Goal: Transaction & Acquisition: Download file/media

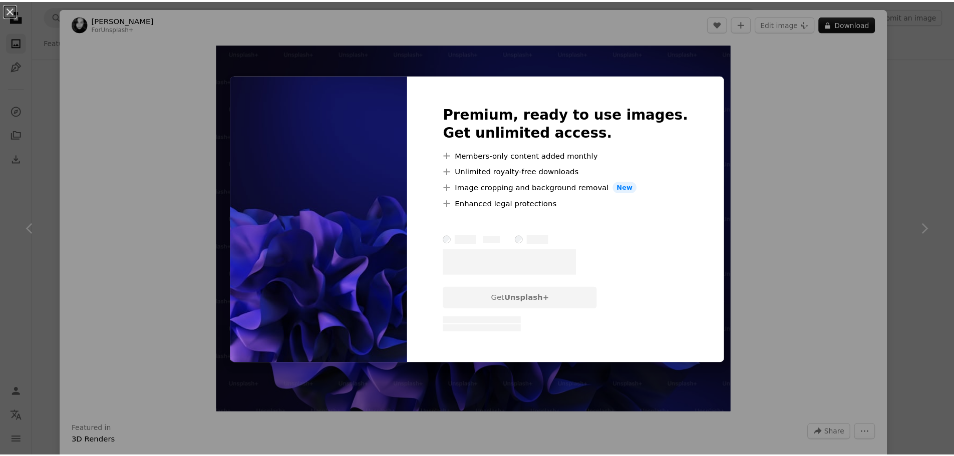
scroll to position [578, 0]
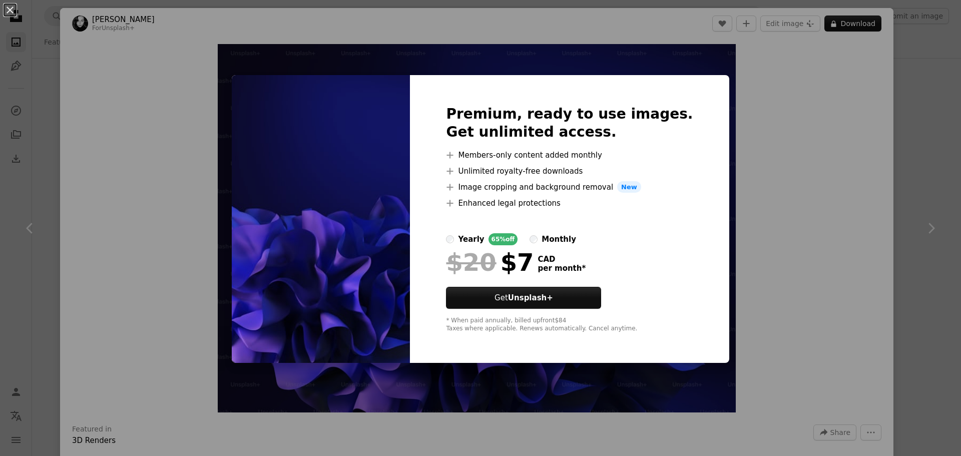
click at [886, 192] on div "An X shape Premium, ready to use images. Get unlimited access. A plus sign Memb…" at bounding box center [480, 228] width 961 height 456
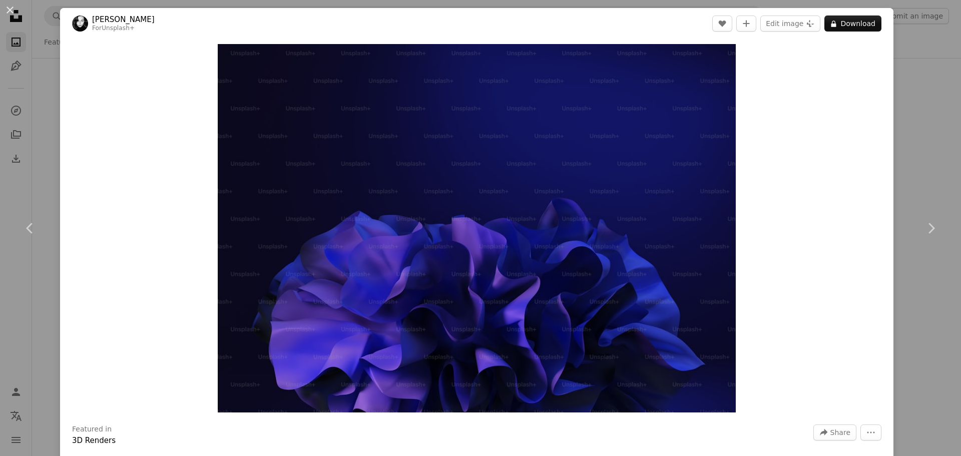
click at [886, 191] on div "An X shape Chevron left Chevron right Valeria Nikitina For Unsplash+ A heart A …" at bounding box center [480, 228] width 961 height 456
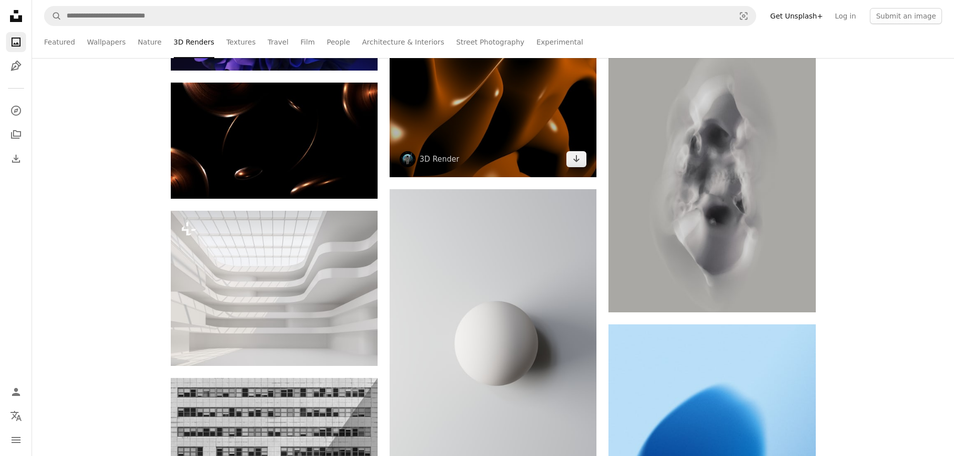
scroll to position [979, 0]
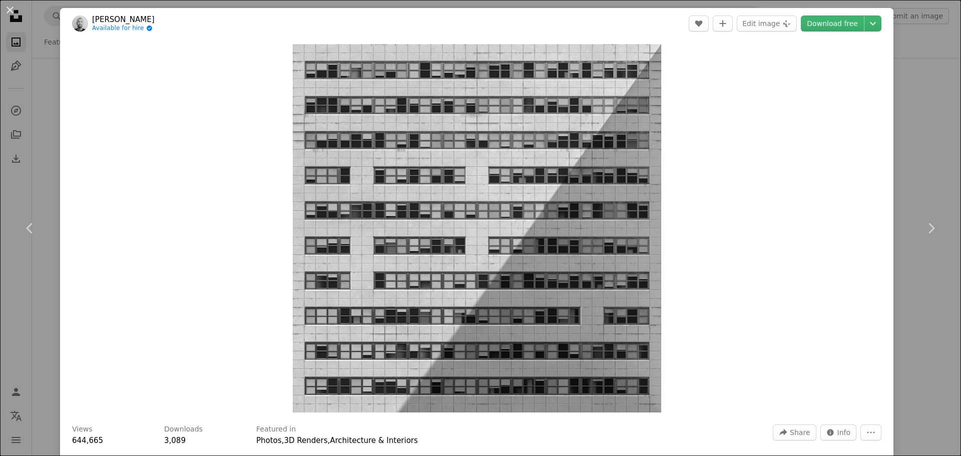
click at [912, 154] on div "An X shape Chevron left Chevron right Mike Hindle Available for hire A checkmar…" at bounding box center [480, 228] width 961 height 456
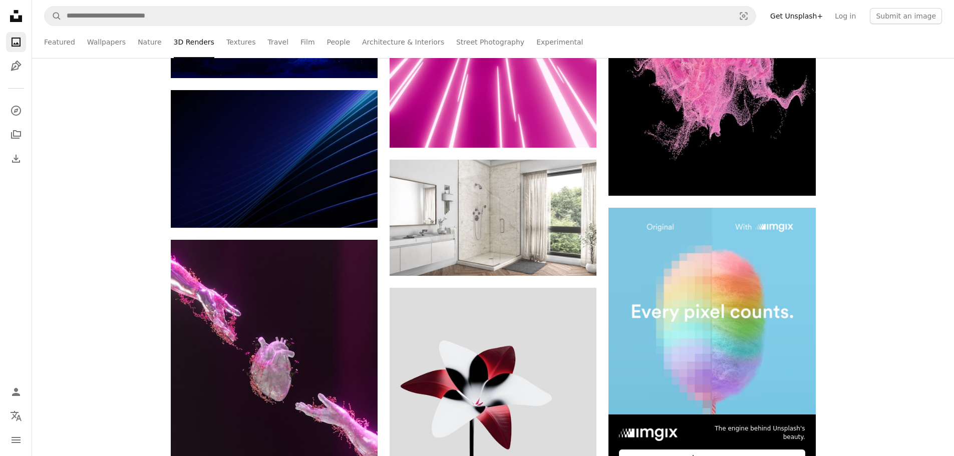
scroll to position [3381, 0]
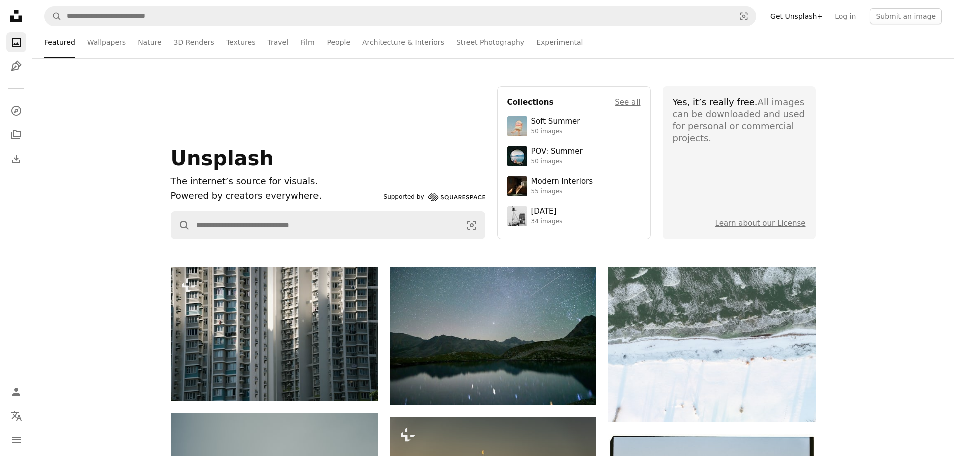
scroll to position [50, 0]
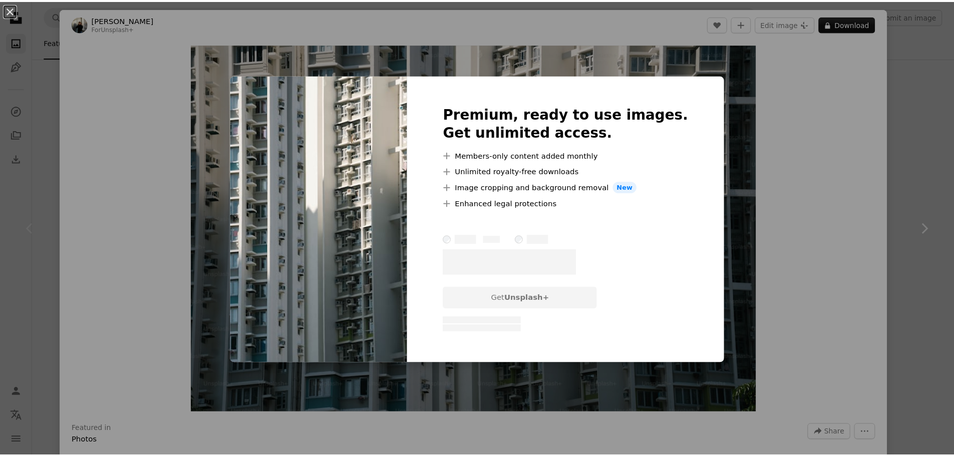
scroll to position [150, 0]
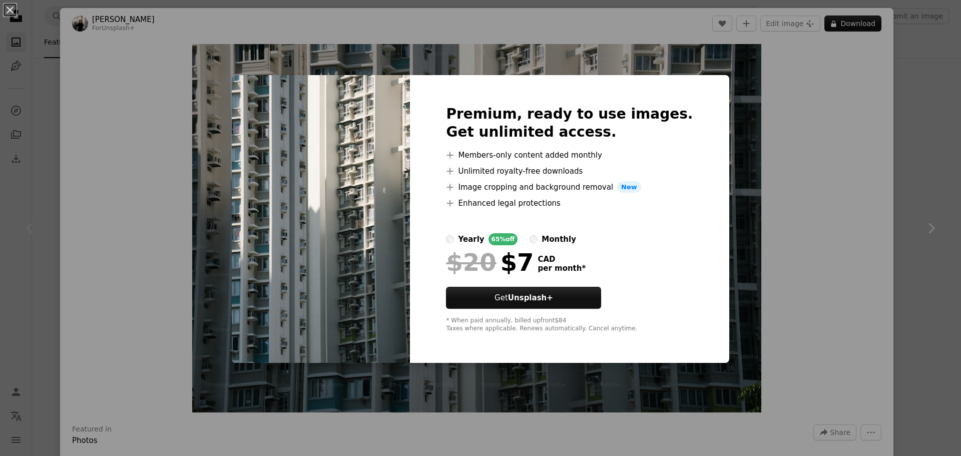
click at [884, 146] on div "An X shape Premium, ready to use images. Get unlimited access. A plus sign Memb…" at bounding box center [480, 228] width 961 height 456
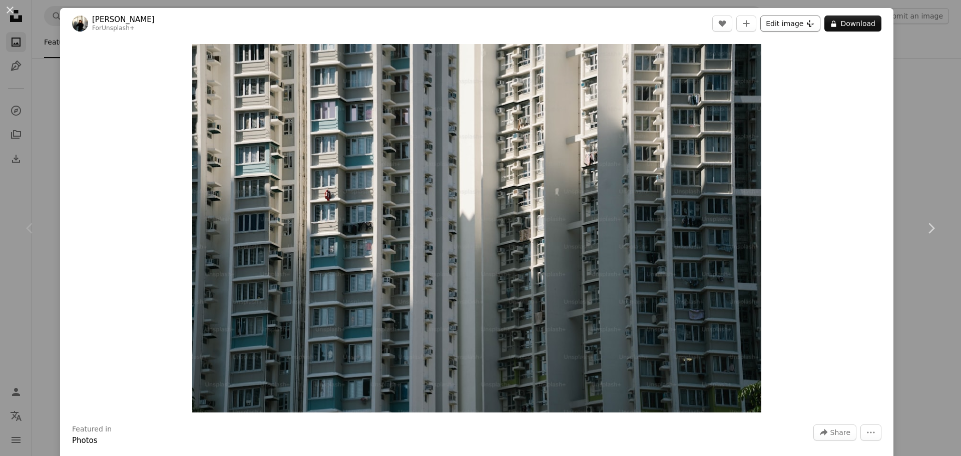
click at [776, 23] on button "Edit image Plus sign for Unsplash+" at bounding box center [791, 24] width 60 height 16
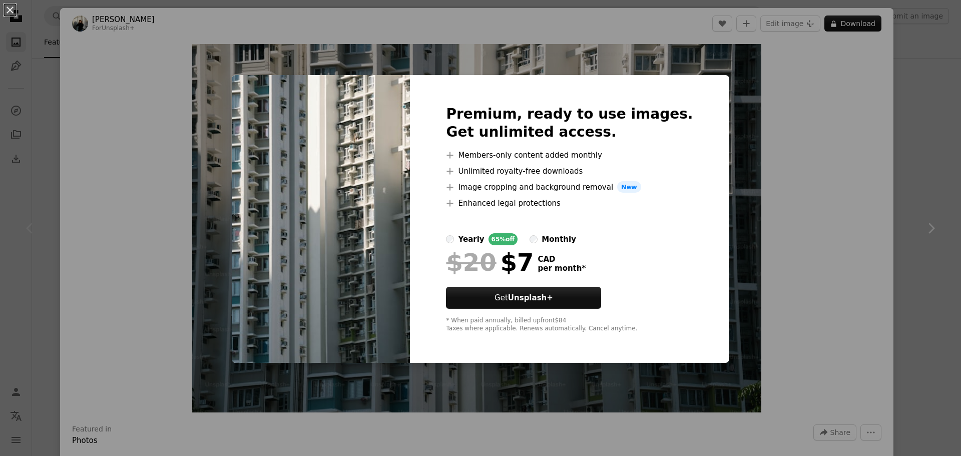
click at [878, 114] on div "An X shape Premium, ready to use images. Get unlimited access. A plus sign Memb…" at bounding box center [480, 228] width 961 height 456
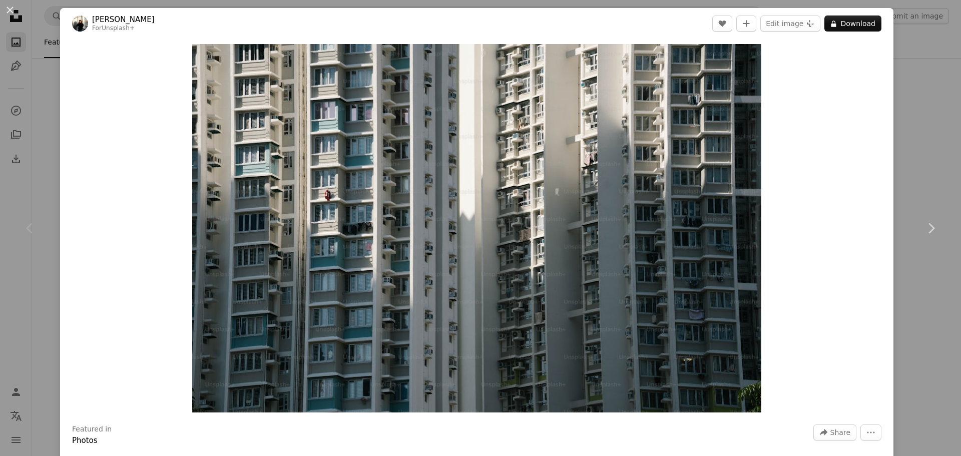
click at [907, 111] on div "An X shape Chevron left Chevron right Giulia Squillace For Unsplash+ A heart A …" at bounding box center [480, 228] width 961 height 456
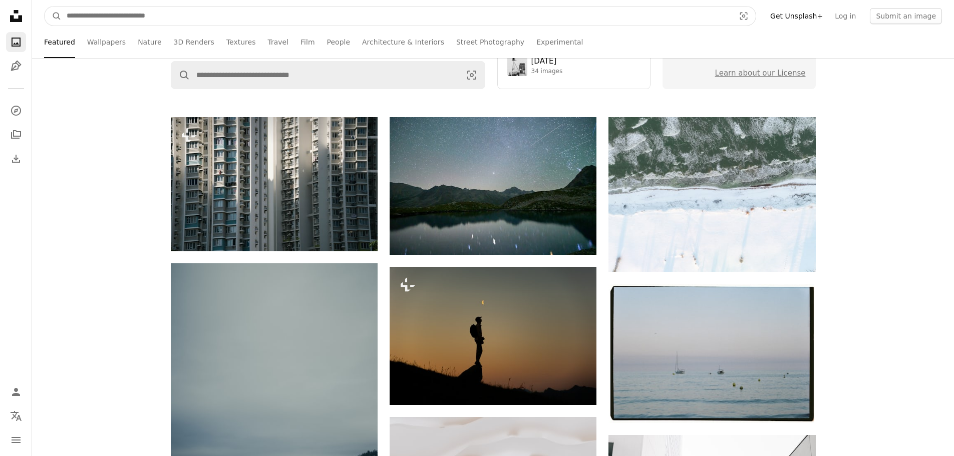
drag, startPoint x: 184, startPoint y: 12, endPoint x: 110, endPoint y: 33, distance: 76.9
click at [184, 12] on input "Find visuals sitewide" at bounding box center [397, 16] width 670 height 19
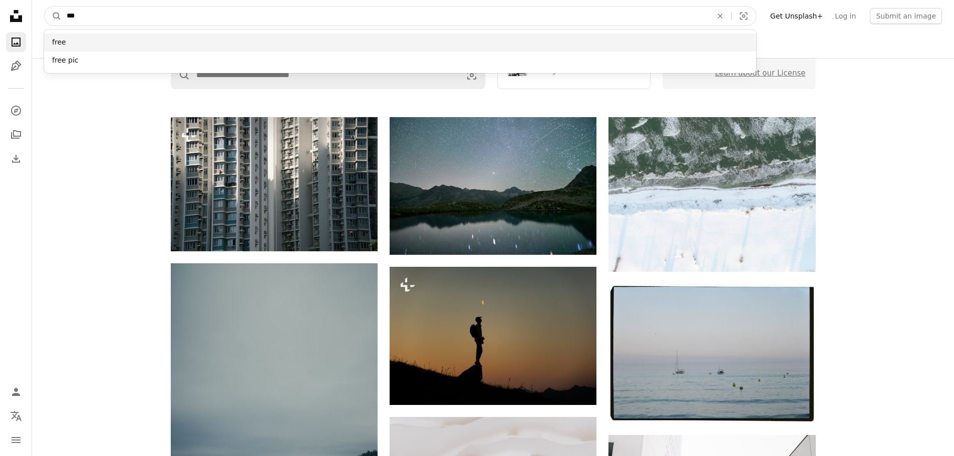
type input "***"
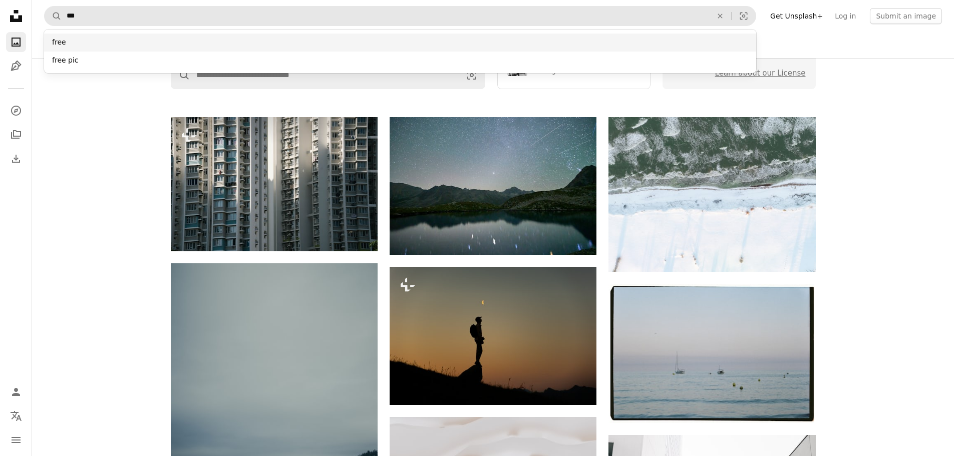
click at [145, 40] on div "free" at bounding box center [400, 43] width 712 height 18
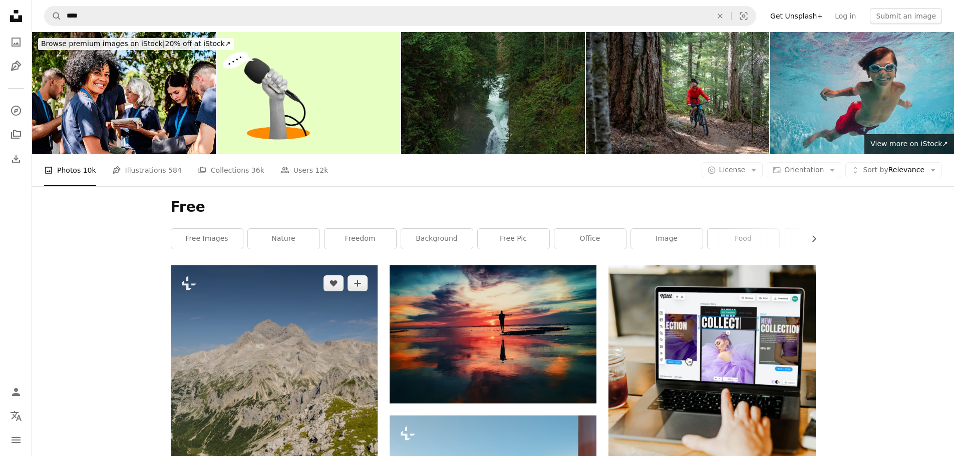
click at [311, 265] on img at bounding box center [274, 420] width 207 height 310
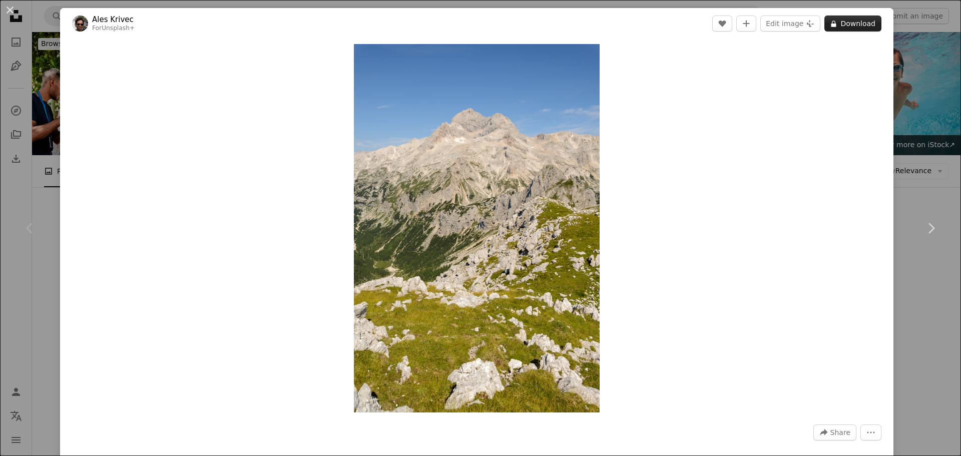
click at [839, 24] on button "A lock Download" at bounding box center [853, 24] width 57 height 16
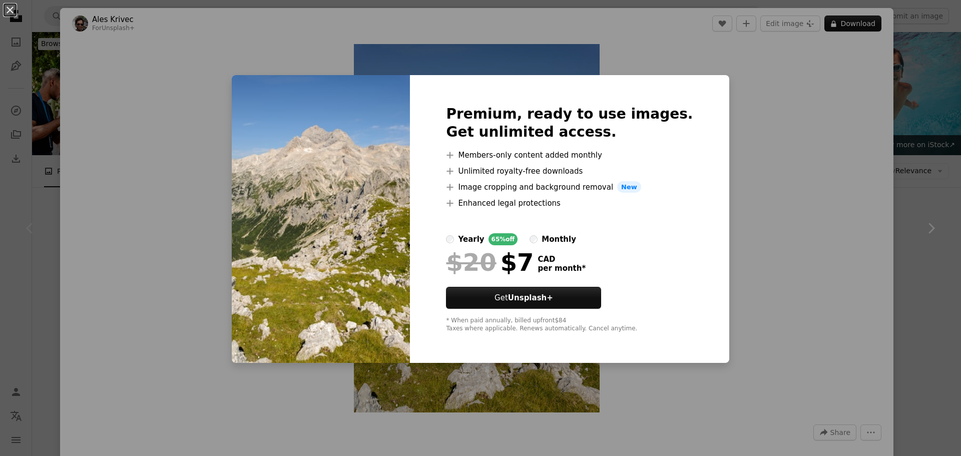
click at [908, 128] on div "An X shape Premium, ready to use images. Get unlimited access. A plus sign Memb…" at bounding box center [480, 228] width 961 height 456
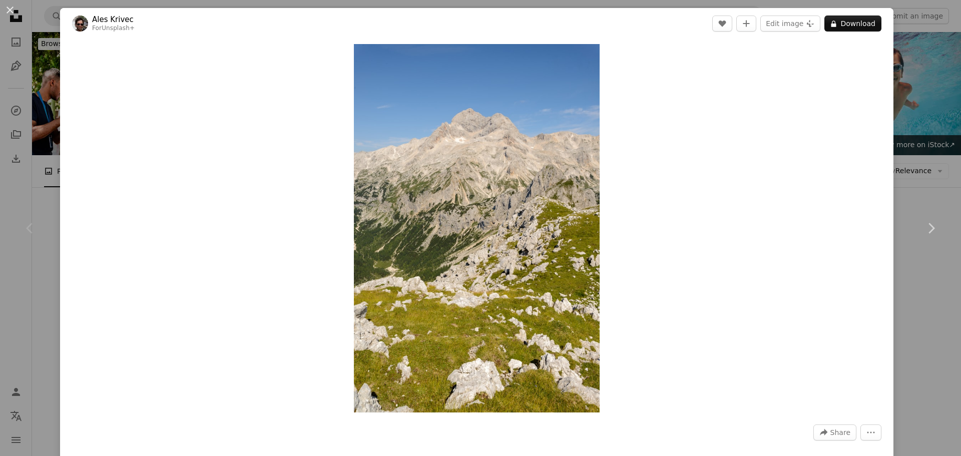
click at [912, 126] on div "An X shape Chevron left Chevron right Ales Krivec For Unsplash+ A heart A plus …" at bounding box center [480, 228] width 961 height 456
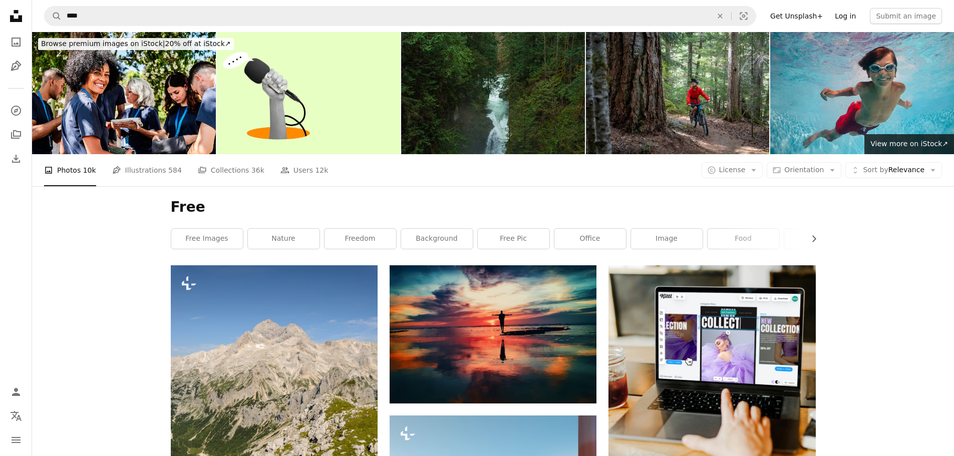
click at [857, 17] on link "Log in" at bounding box center [845, 16] width 33 height 16
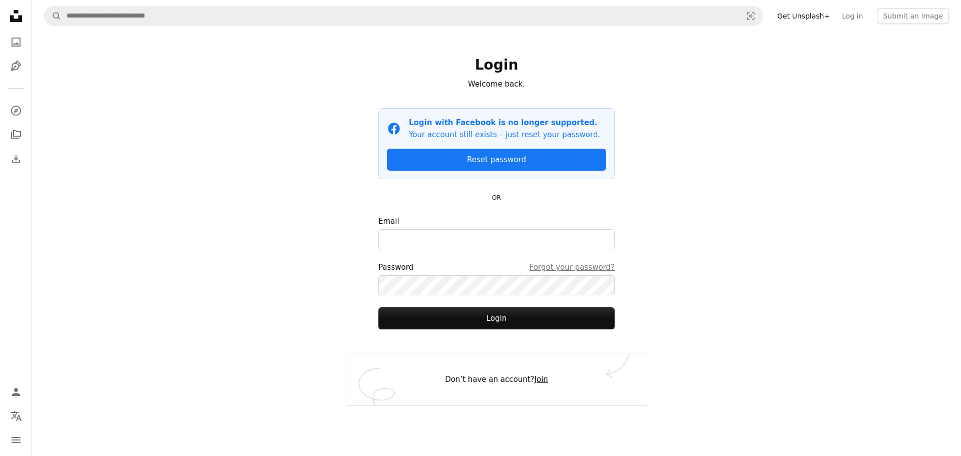
click at [536, 382] on link "Join" at bounding box center [542, 379] width 14 height 9
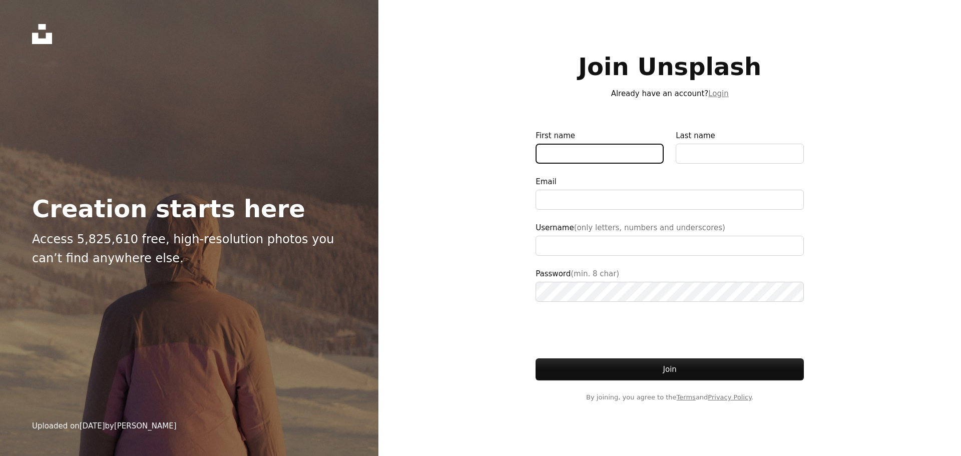
click at [565, 151] on input "First name" at bounding box center [600, 154] width 128 height 20
type input "*******"
type input "**********"
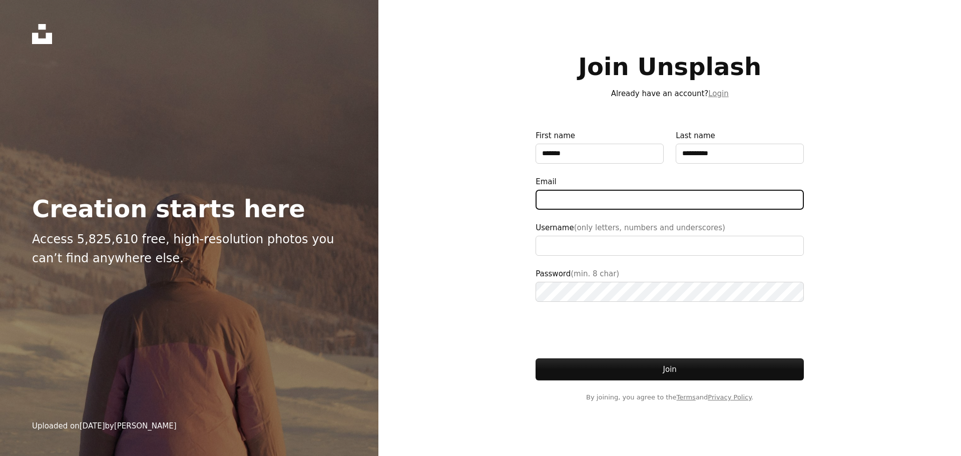
type input "**********"
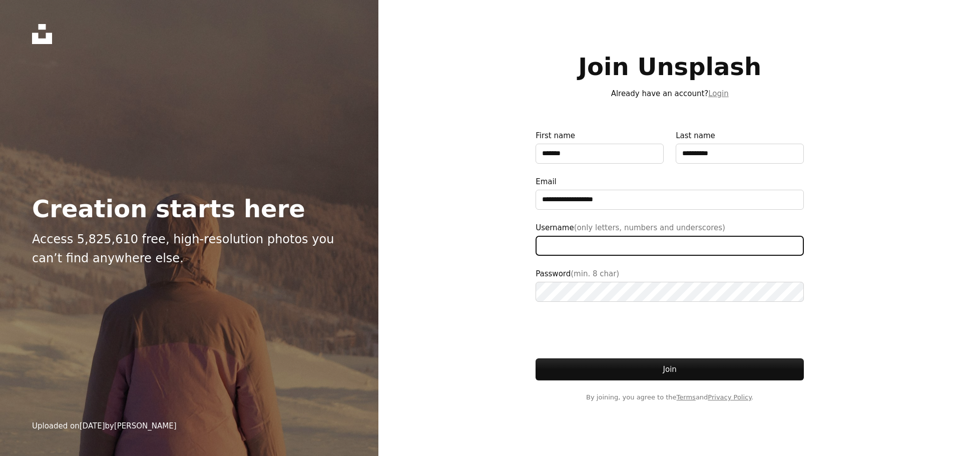
type input "**********"
click at [601, 247] on input "Username (only letters, numbers and underscores)" at bounding box center [670, 246] width 268 height 20
click at [558, 239] on input "Username (only letters, numbers and underscores)" at bounding box center [670, 246] width 268 height 20
drag, startPoint x: 585, startPoint y: 246, endPoint x: 579, endPoint y: 244, distance: 6.8
click at [579, 244] on input "*********" at bounding box center [670, 246] width 268 height 20
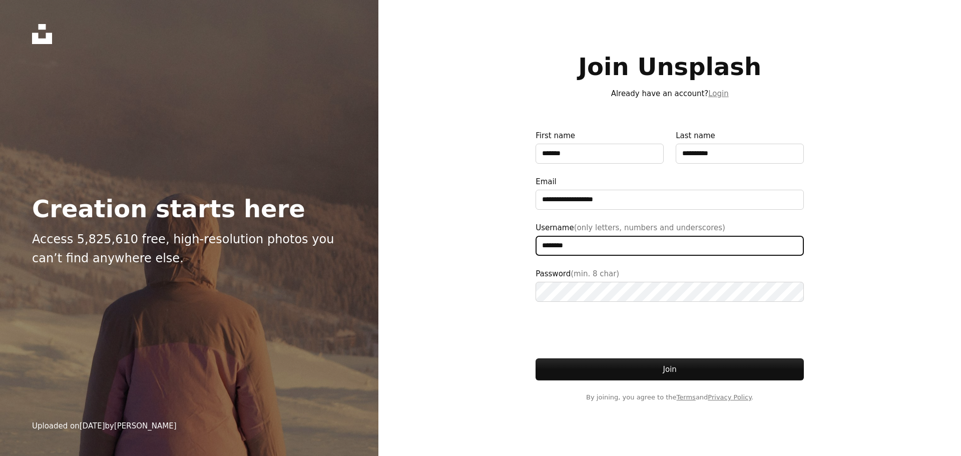
type input "********"
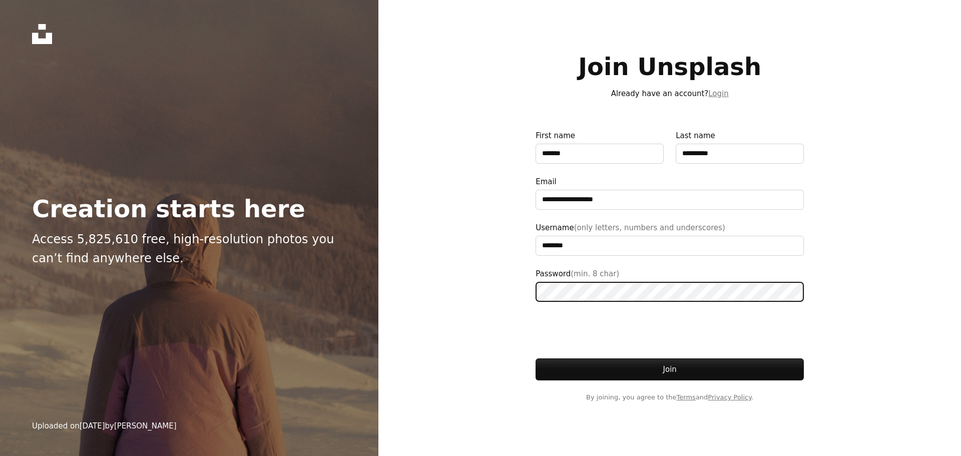
click at [484, 301] on div "**********" at bounding box center [480, 228] width 961 height 456
click at [536, 359] on button "Join" at bounding box center [670, 370] width 268 height 22
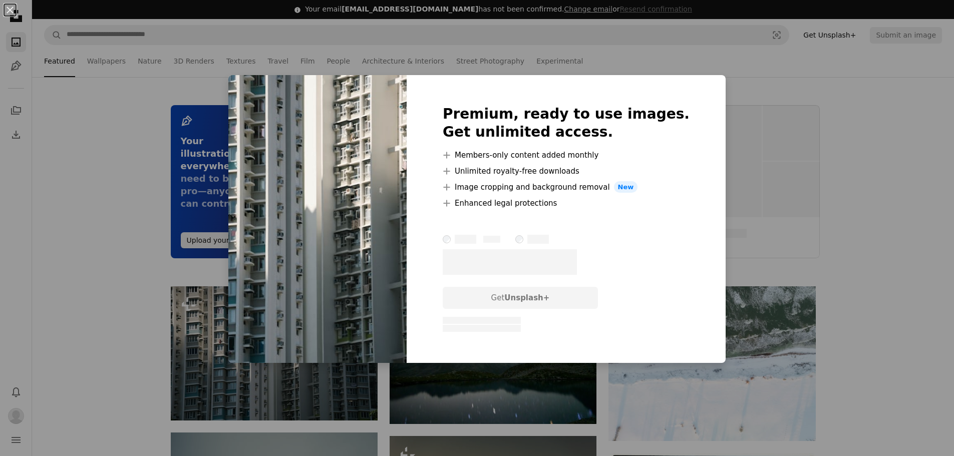
scroll to position [100, 0]
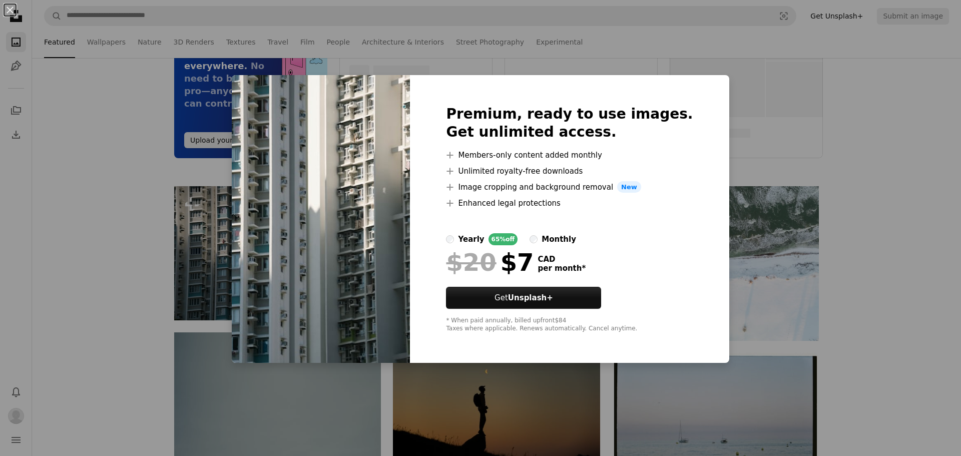
click at [884, 212] on div "An X shape Premium, ready to use images. Get unlimited access. A plus sign Memb…" at bounding box center [480, 228] width 961 height 456
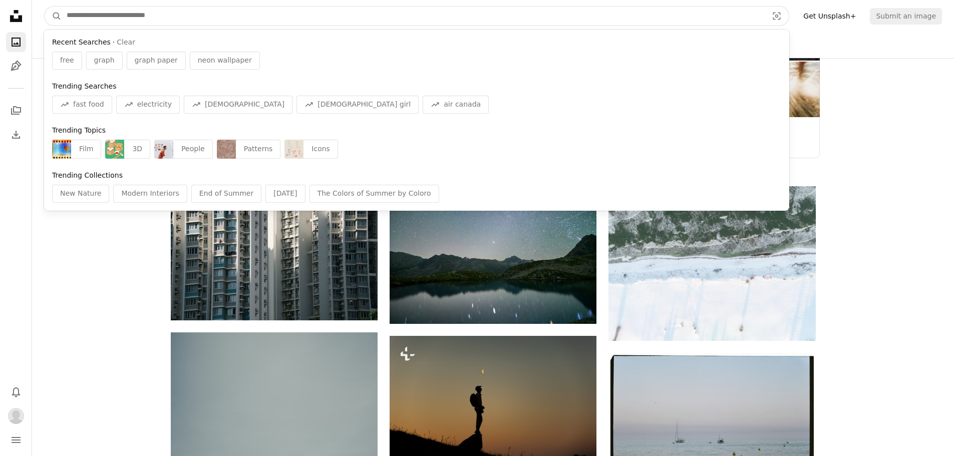
click at [312, 16] on input "Find visuals sitewide" at bounding box center [413, 16] width 703 height 19
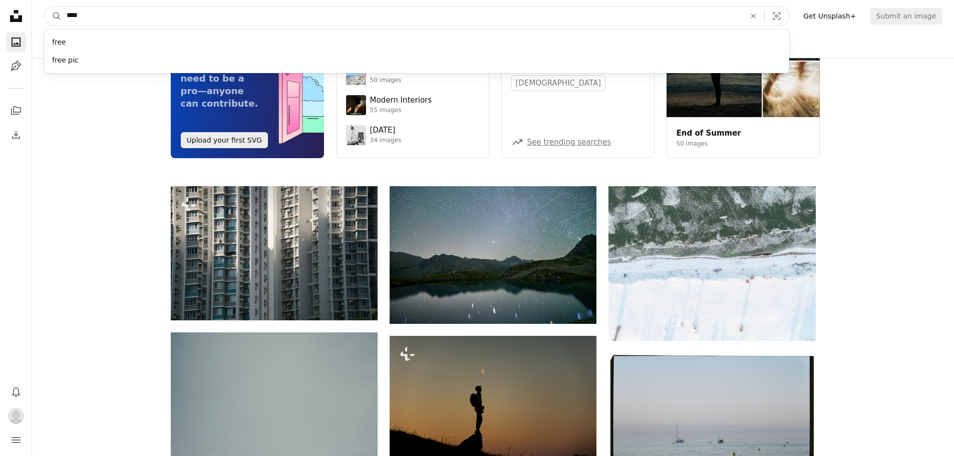
type input "****"
click at [45, 7] on button "A magnifying glass" at bounding box center [53, 16] width 17 height 19
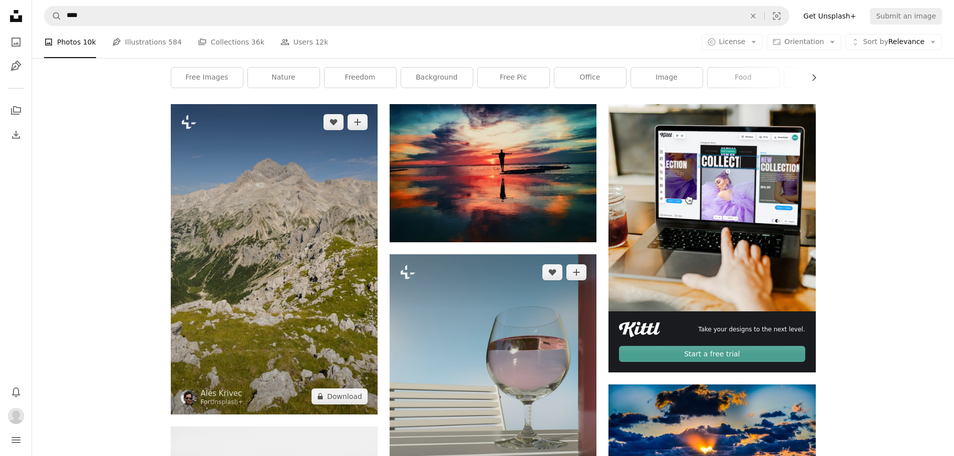
scroll to position [300, 0]
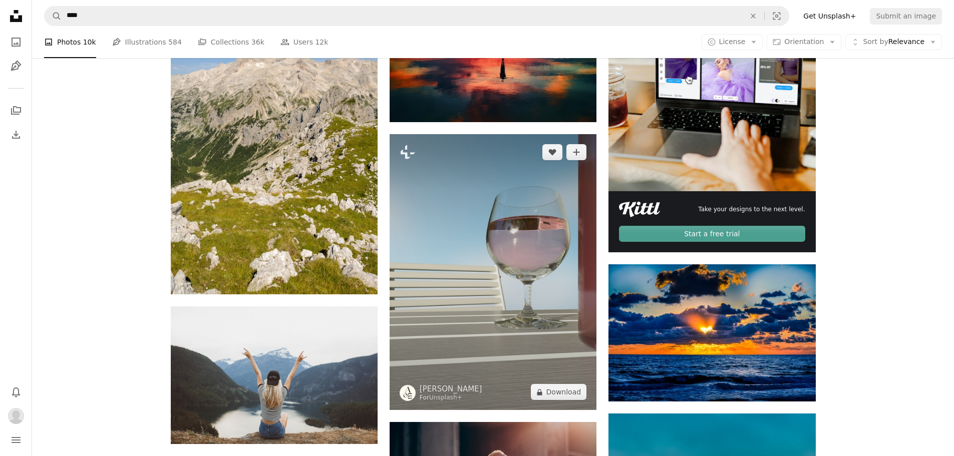
click at [516, 198] on img at bounding box center [493, 272] width 207 height 276
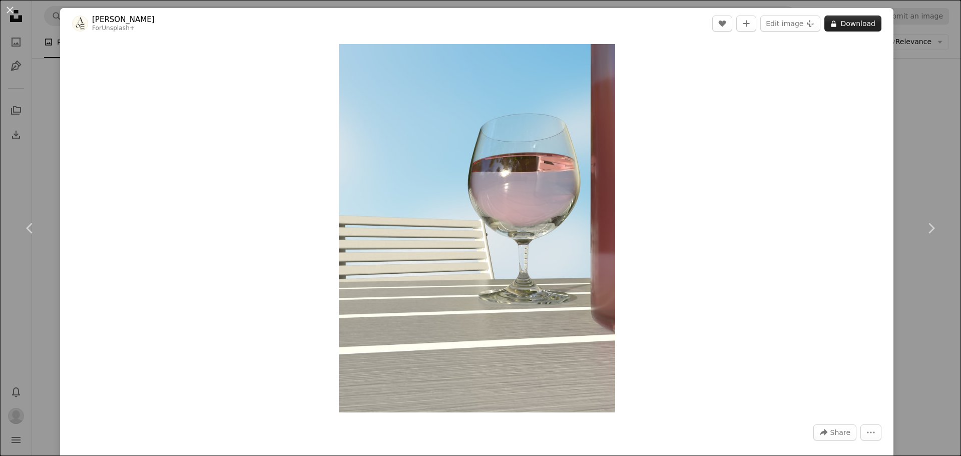
click at [841, 21] on button "A lock Download" at bounding box center [853, 24] width 57 height 16
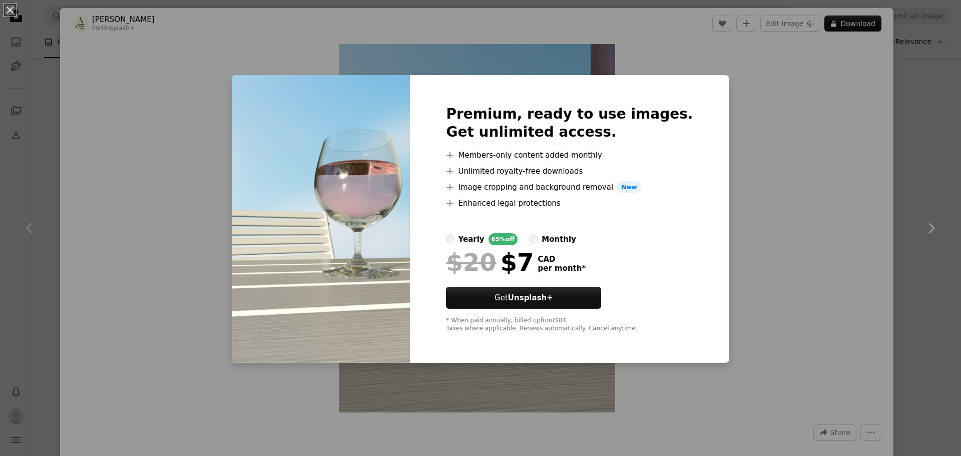
click at [904, 188] on div "An X shape Premium, ready to use images. Get unlimited access. A plus sign Memb…" at bounding box center [480, 228] width 961 height 456
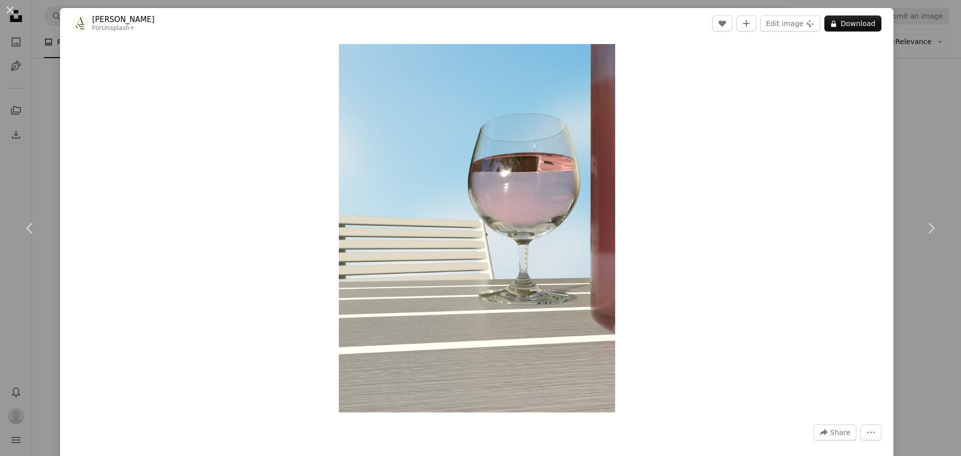
click at [906, 172] on div "An X shape Chevron left Chevron right [PERSON_NAME] For Unsplash+ A heart A plu…" at bounding box center [480, 228] width 961 height 456
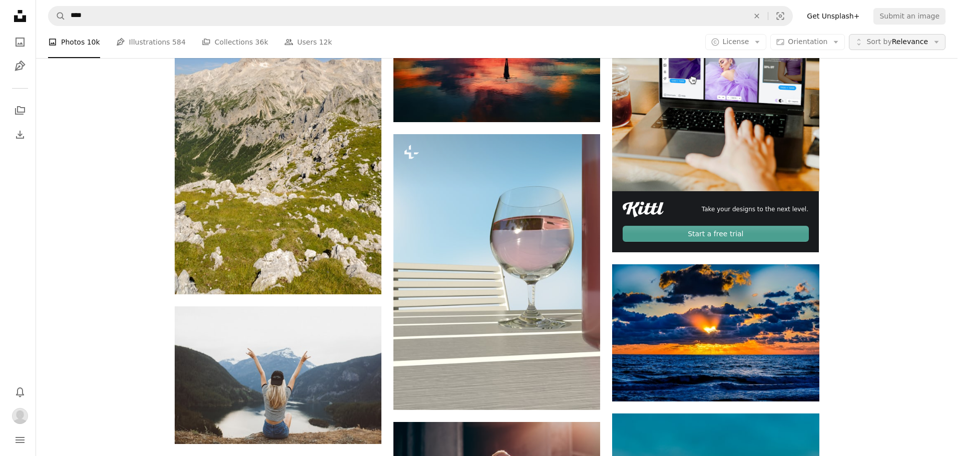
scroll to position [300, 0]
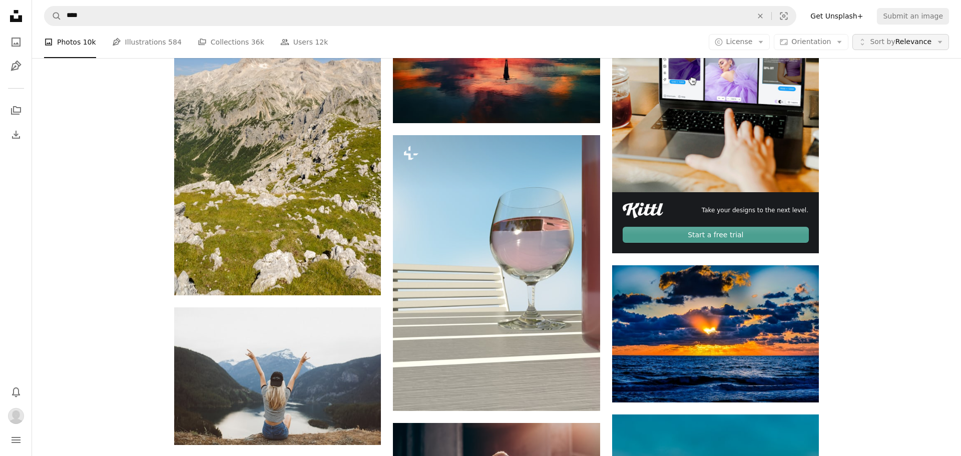
click at [909, 42] on span "Sort by Relevance" at bounding box center [901, 42] width 62 height 10
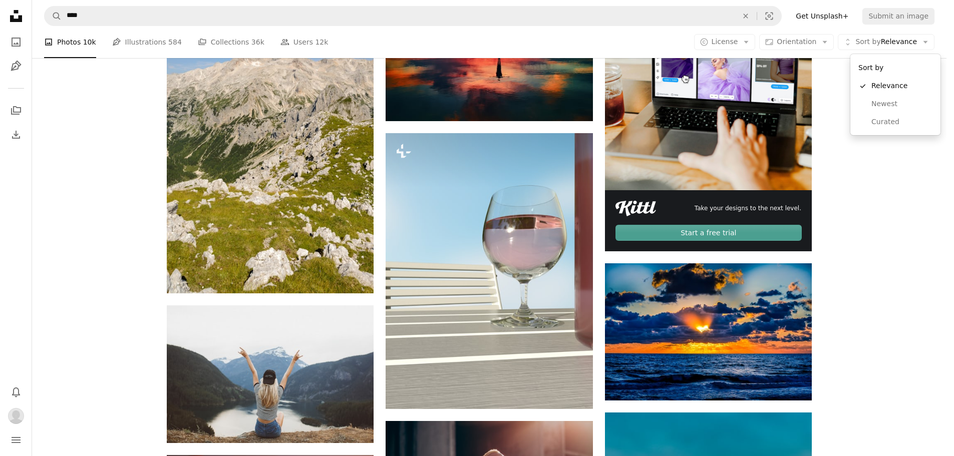
click at [796, 42] on body "Unsplash logo Unsplash Home A photo Pen Tool A stack of folders Download Bell n…" at bounding box center [473, 228] width 946 height 456
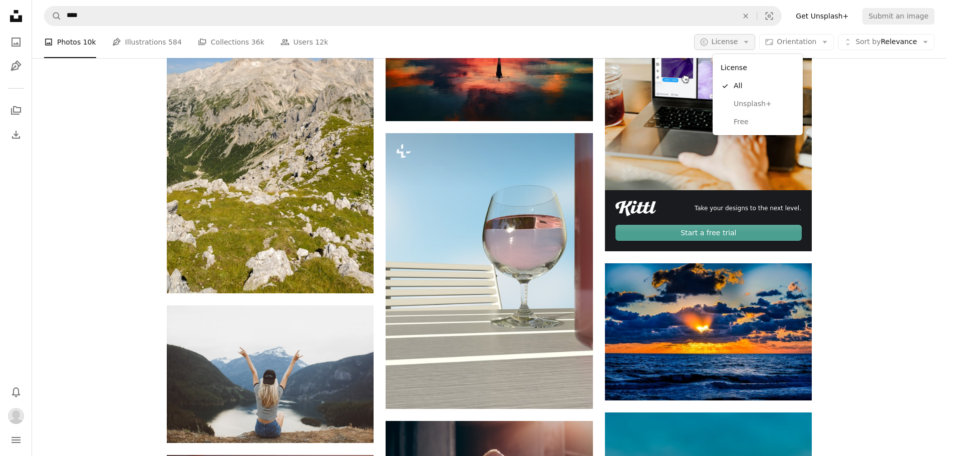
scroll to position [0, 0]
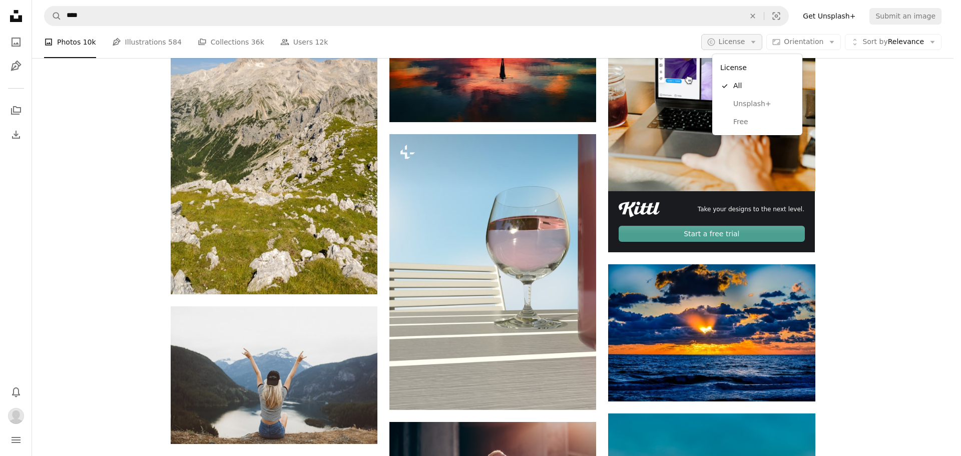
click at [742, 43] on span "License" at bounding box center [732, 42] width 27 height 8
click at [744, 129] on link "Free" at bounding box center [758, 122] width 82 height 18
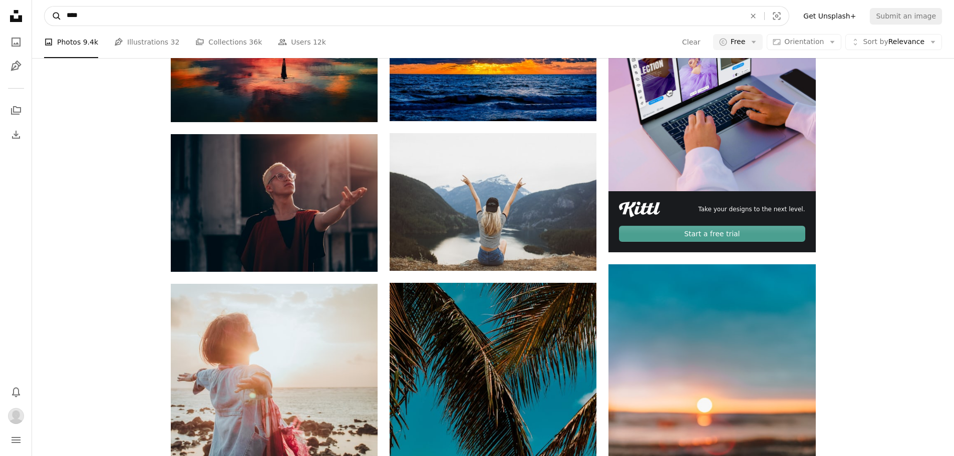
drag, startPoint x: 77, startPoint y: 31, endPoint x: 47, endPoint y: 30, distance: 30.1
click at [50, 26] on form "A magnifying glass **** An X shape Visual search" at bounding box center [416, 16] width 745 height 20
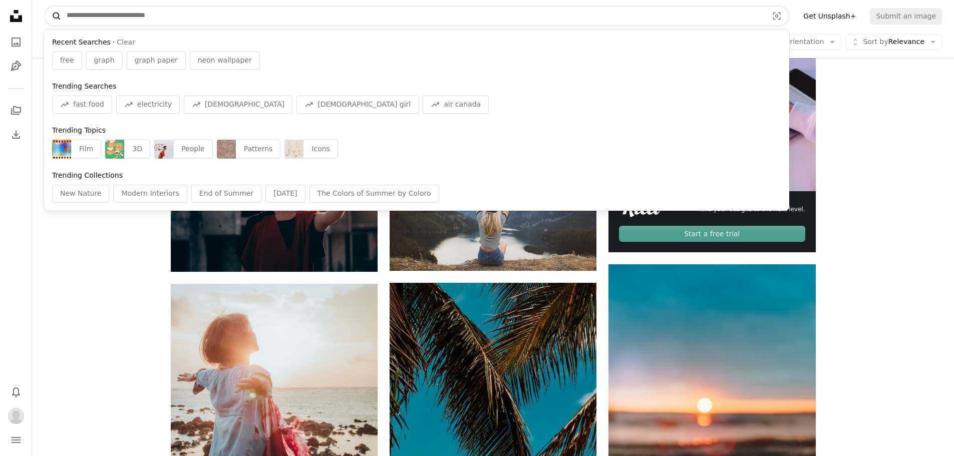
click at [45, 7] on button "A magnifying glass" at bounding box center [53, 16] width 17 height 19
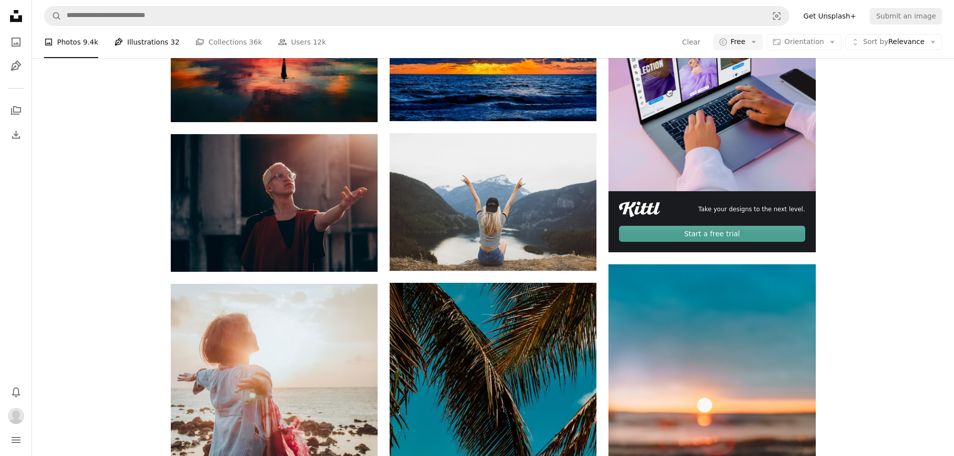
click at [134, 58] on link "Pen Tool Illustrations 32" at bounding box center [146, 42] width 65 height 32
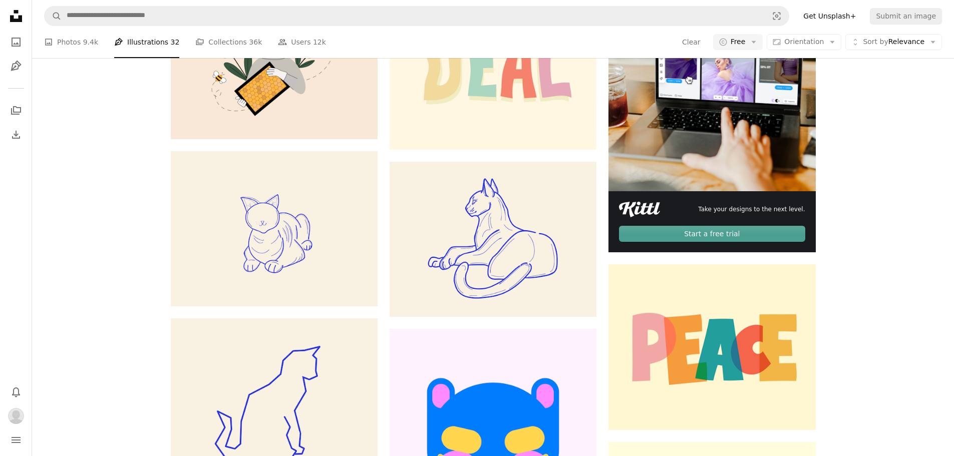
scroll to position [651, 0]
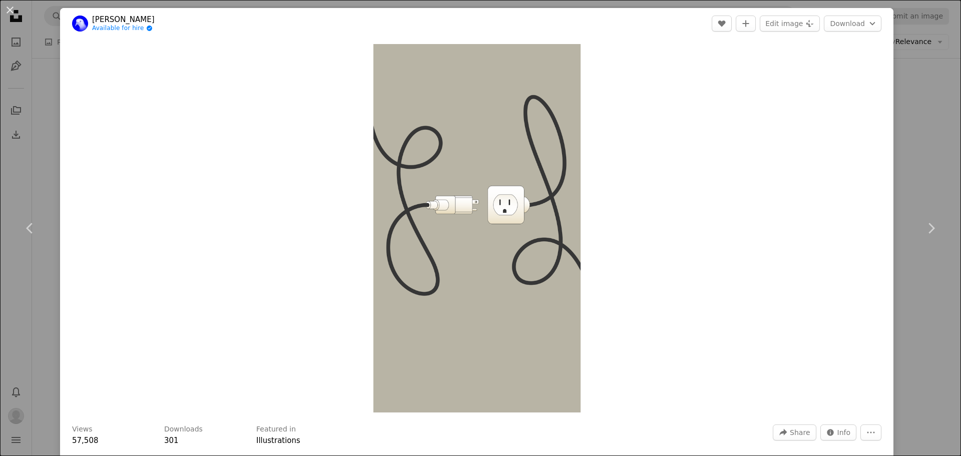
click at [912, 160] on div "An X shape Chevron left Chevron right [PERSON_NAME] Available for hire A checkm…" at bounding box center [480, 228] width 961 height 456
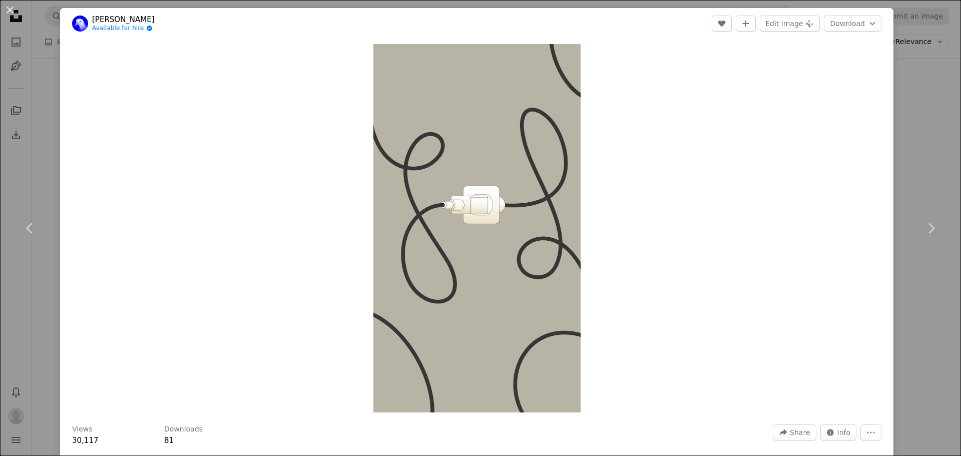
click at [940, 84] on div "An X shape Chevron left Chevron right [PERSON_NAME] Available for hire A checkm…" at bounding box center [480, 228] width 961 height 456
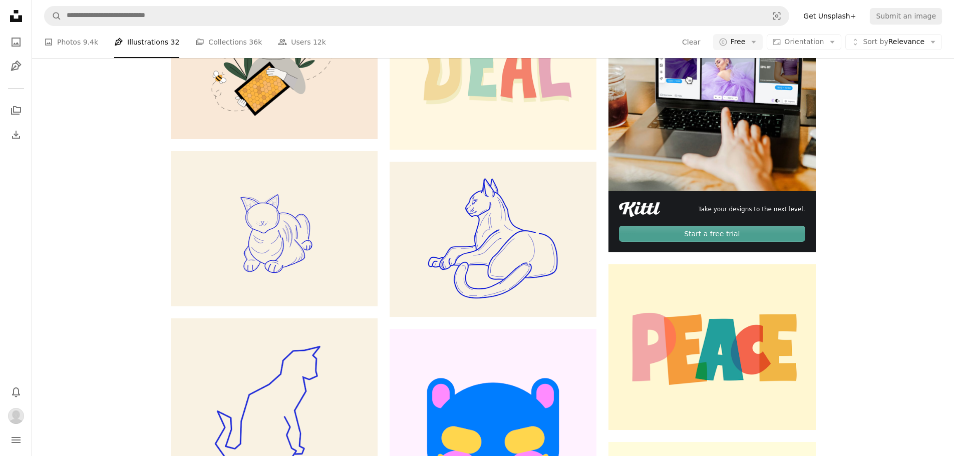
scroll to position [1390, 0]
click at [224, 58] on link "A stack of folders Collections 36k" at bounding box center [228, 42] width 67 height 32
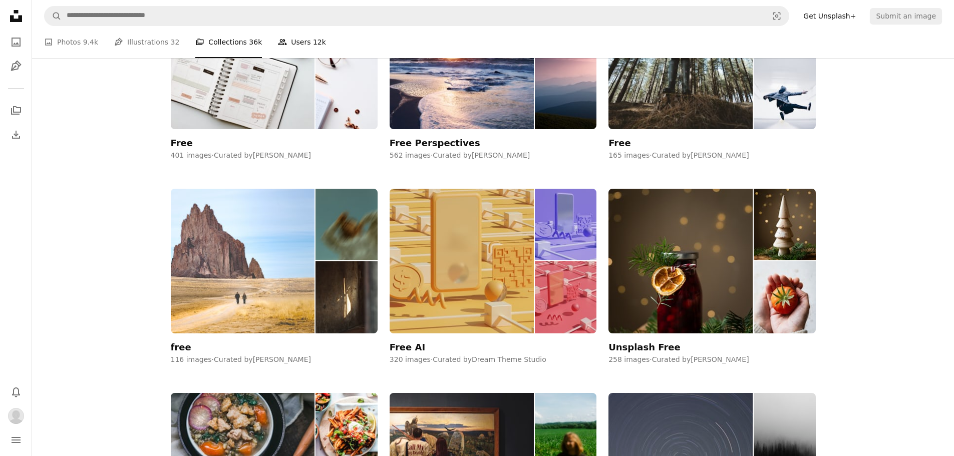
click at [292, 58] on link "People Users 12k" at bounding box center [302, 42] width 48 height 32
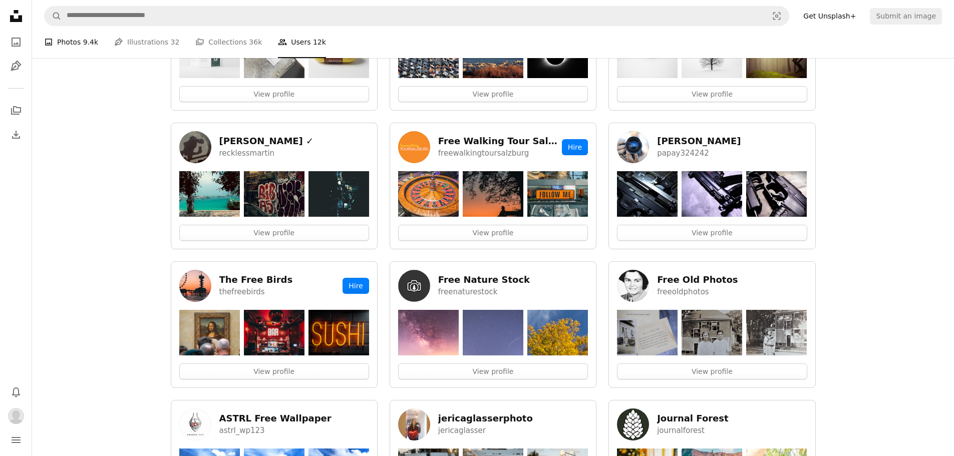
click at [83, 48] on span "9.4k" at bounding box center [90, 42] width 15 height 11
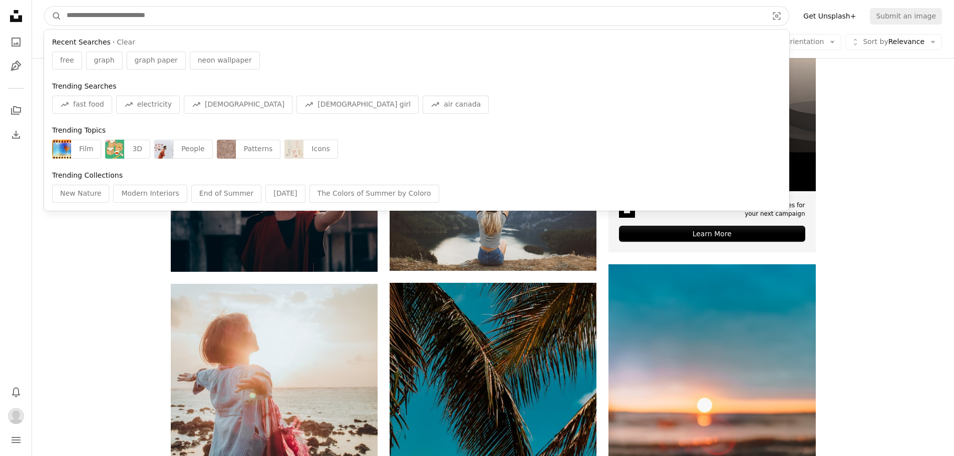
click at [127, 26] on input "Find visuals sitewide" at bounding box center [413, 16] width 703 height 19
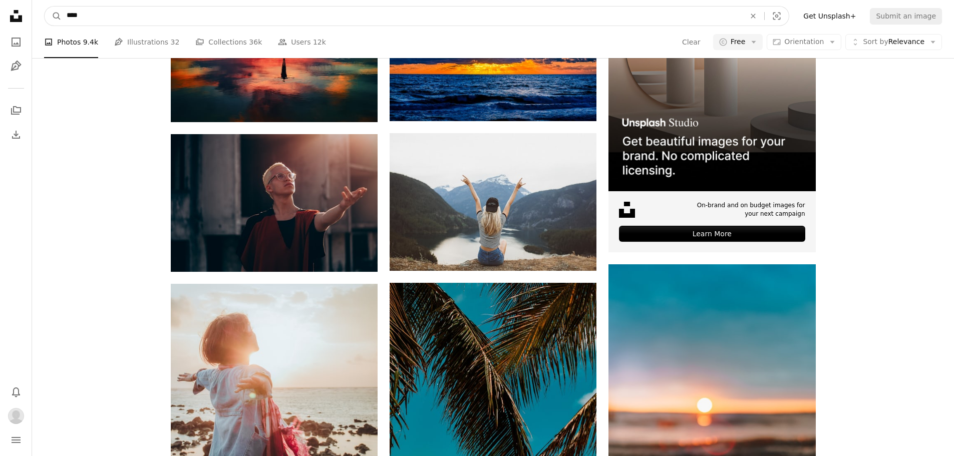
type input "*****"
click button "A magnifying glass" at bounding box center [53, 16] width 17 height 19
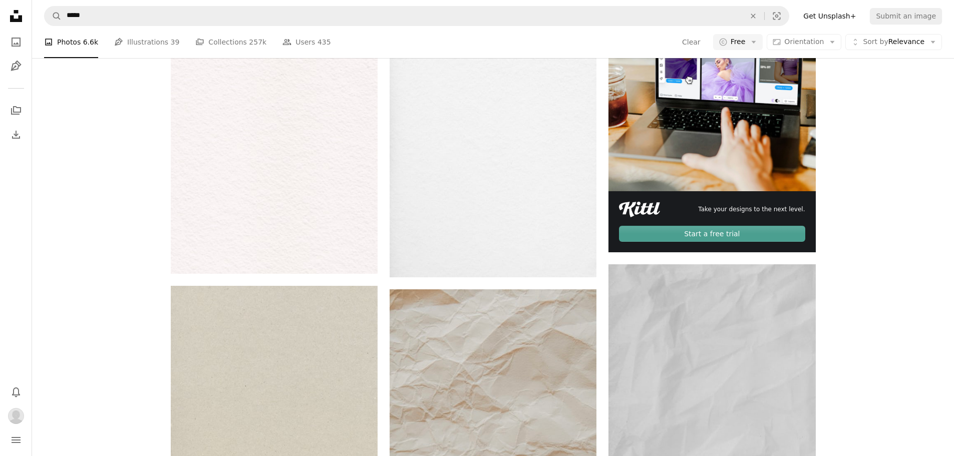
scroll to position [1870, 0]
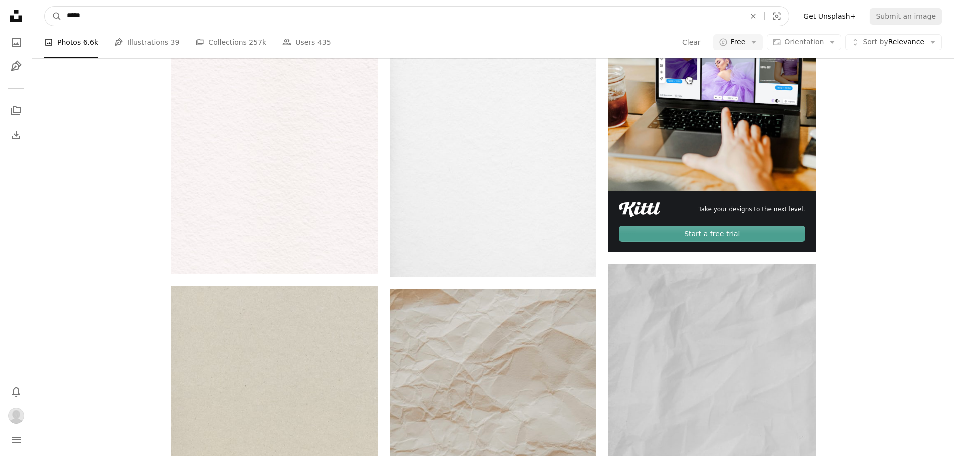
click at [69, 18] on input "*****" at bounding box center [402, 16] width 681 height 19
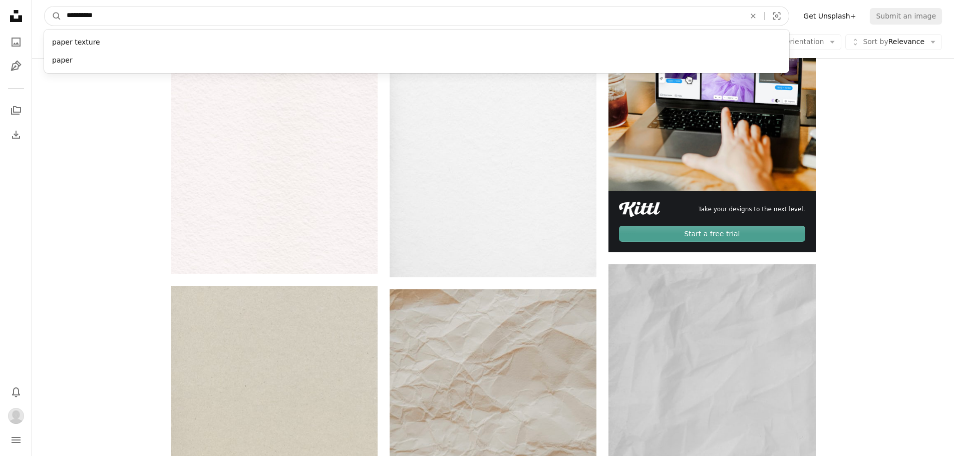
type input "**********"
click button "A magnifying glass" at bounding box center [53, 16] width 17 height 19
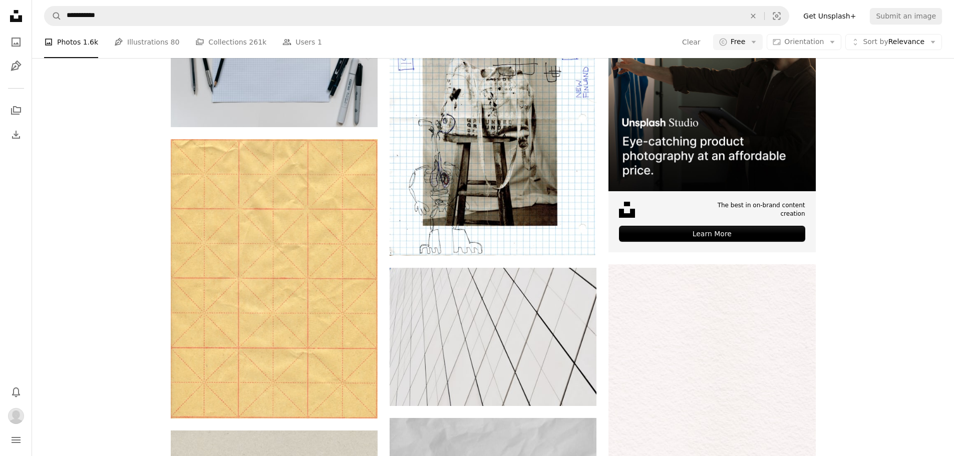
scroll to position [401, 0]
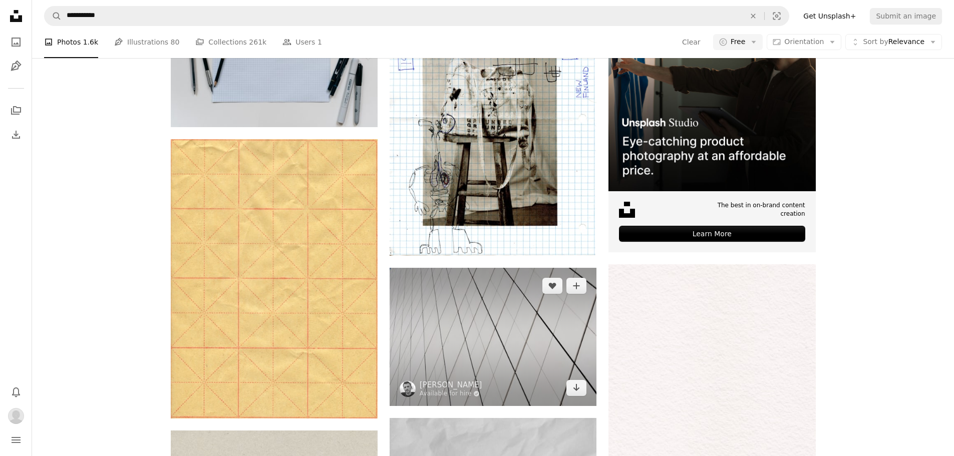
click at [444, 268] on img at bounding box center [493, 337] width 207 height 138
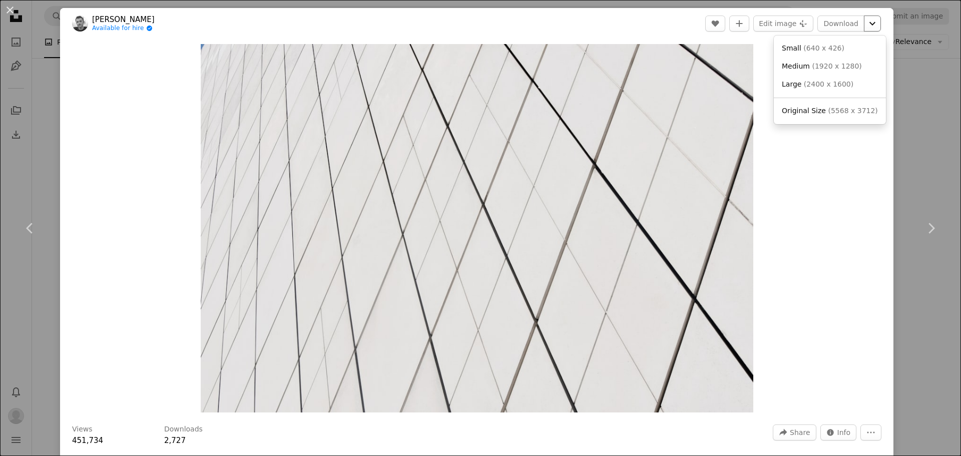
click at [865, 22] on icon "Chevron down" at bounding box center [873, 24] width 16 height 12
click at [837, 111] on span "( 5568 x 3712 )" at bounding box center [853, 111] width 50 height 8
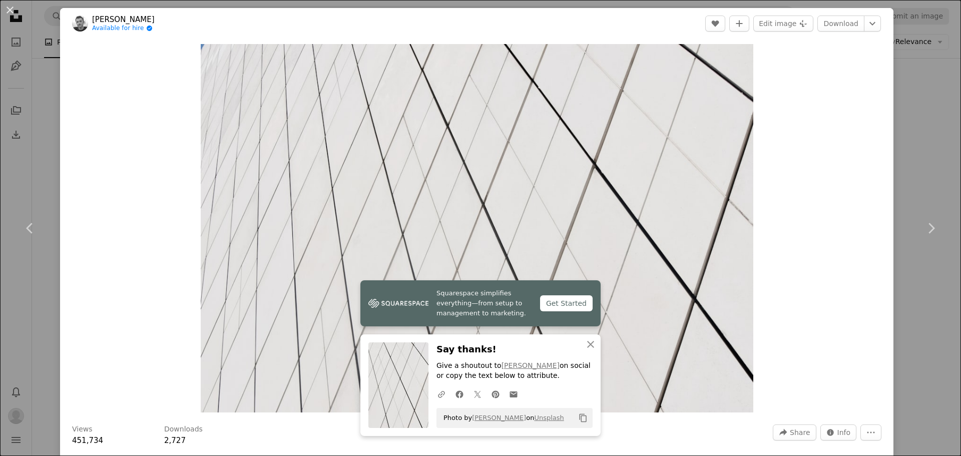
drag, startPoint x: 839, startPoint y: 146, endPoint x: 845, endPoint y: 129, distance: 17.6
click at [840, 146] on div "Zoom in" at bounding box center [477, 228] width 834 height 379
click at [866, 23] on icon "Chevron down" at bounding box center [873, 24] width 16 height 12
click at [838, 73] on link "Medium ( 1920 x 1280 )" at bounding box center [830, 67] width 104 height 18
click at [867, 25] on icon "Chevron down" at bounding box center [873, 24] width 16 height 12
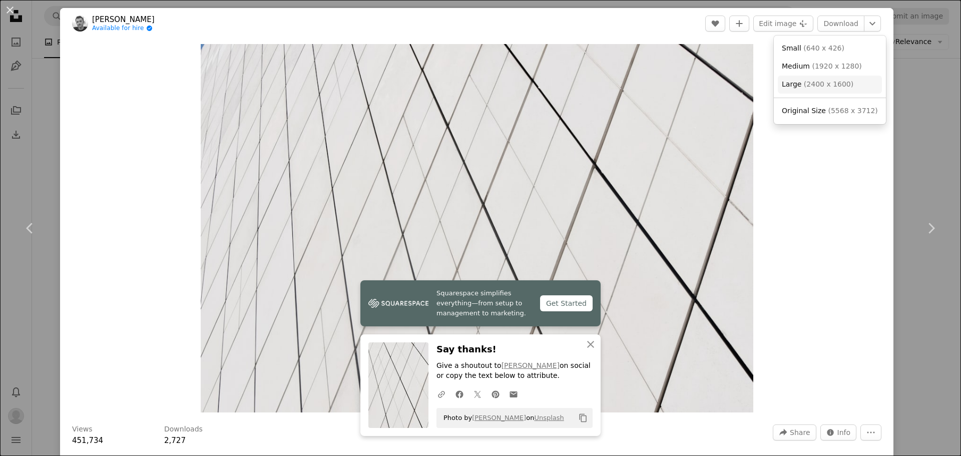
click at [843, 87] on link "Large ( 2400 x 1600 )" at bounding box center [830, 85] width 104 height 18
click at [914, 93] on div "An X shape Chevron left Chevron right Squarespace simplifies everything—from se…" at bounding box center [480, 228] width 961 height 456
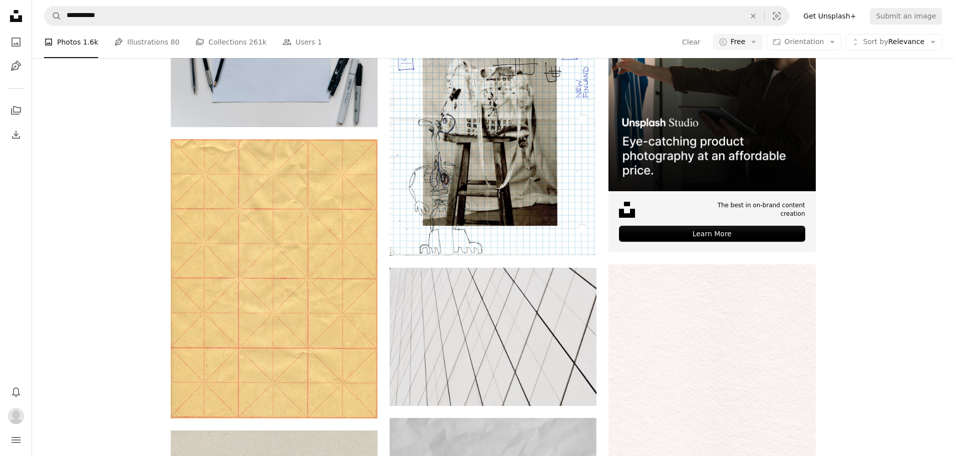
scroll to position [929, 0]
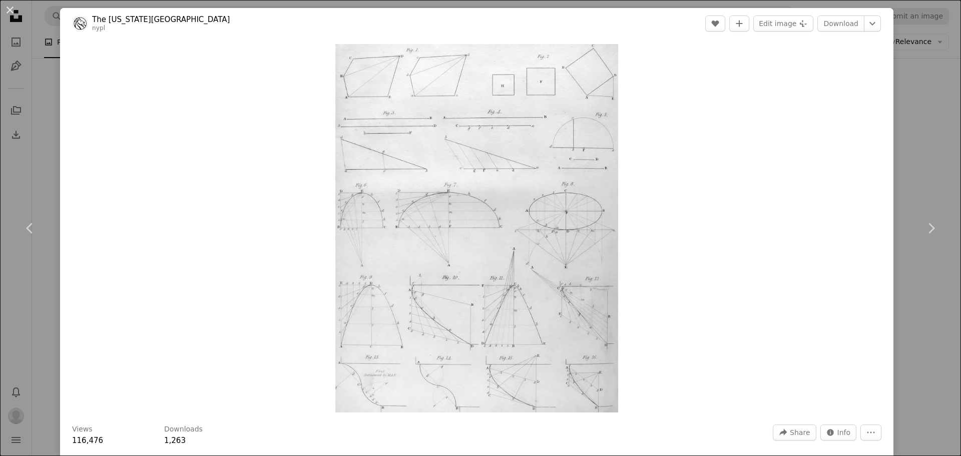
click at [927, 116] on div "An X shape Chevron left Chevron right The [US_STATE] Public Library nypl A hear…" at bounding box center [480, 228] width 961 height 456
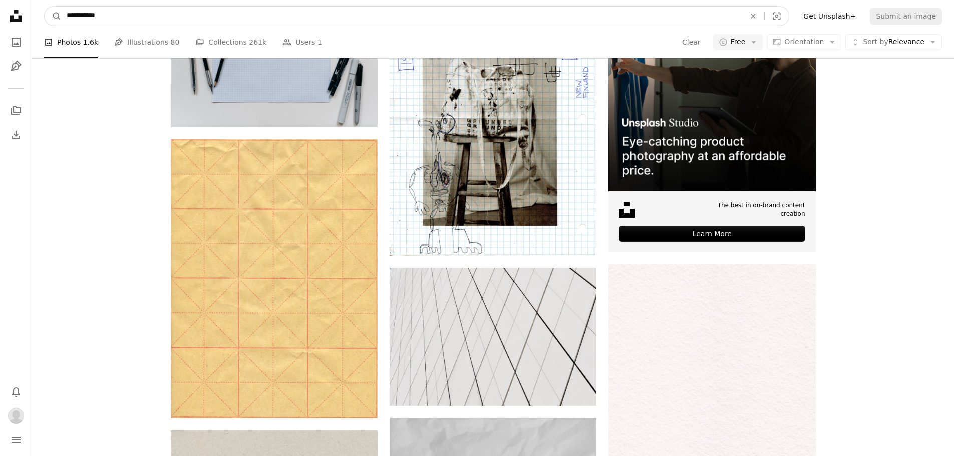
drag, startPoint x: 125, startPoint y: 37, endPoint x: 64, endPoint y: 38, distance: 61.6
click at [64, 26] on input "**********" at bounding box center [402, 16] width 681 height 19
type input "*******"
click button "A magnifying glass" at bounding box center [53, 16] width 17 height 19
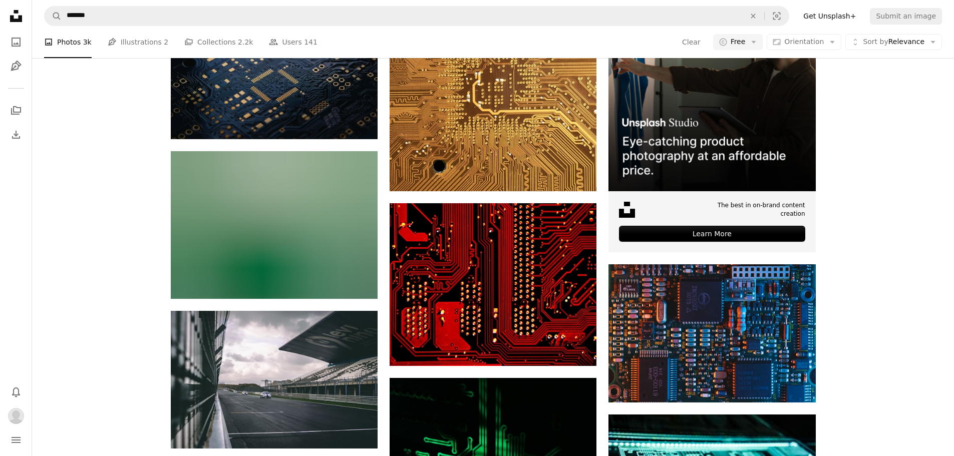
scroll to position [250, 0]
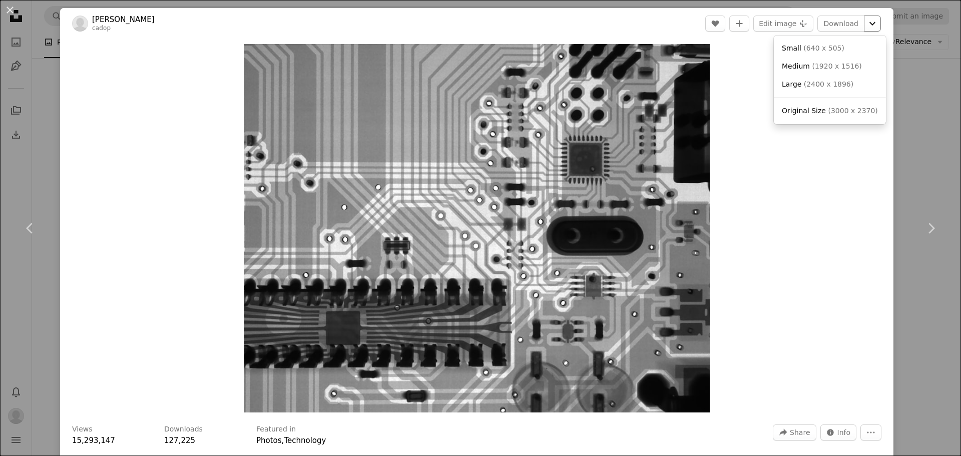
click at [866, 24] on icon "Chevron down" at bounding box center [873, 24] width 16 height 12
click at [840, 109] on span "( 3000 x 2370 )" at bounding box center [853, 111] width 50 height 8
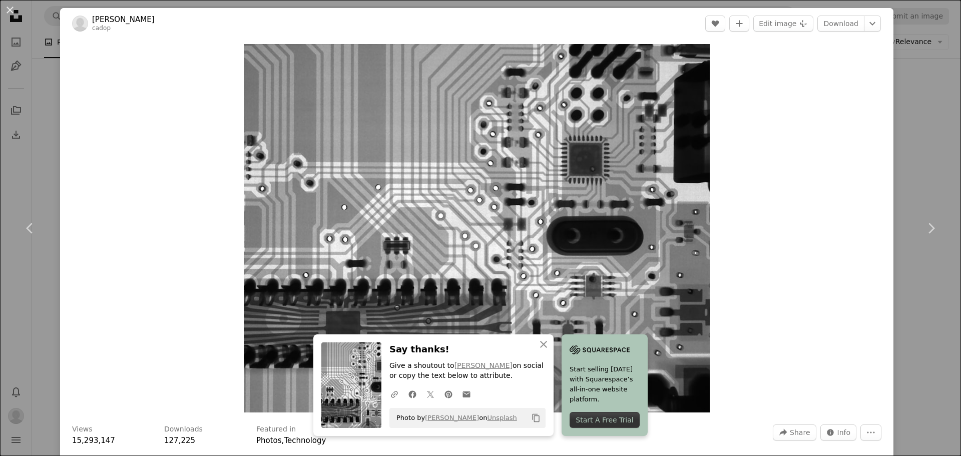
click at [922, 281] on div "An X shape Chevron left Chevron right An X shape Close Say thanks! Give a shout…" at bounding box center [480, 228] width 961 height 456
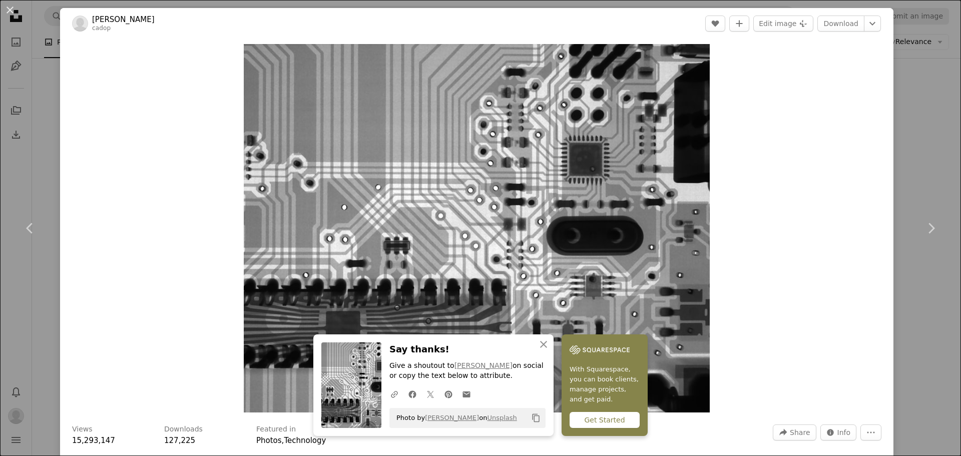
click at [867, 33] on header "[PERSON_NAME] cadop A heart A plus sign Edit image Plus sign for Unsplash+ Down…" at bounding box center [477, 23] width 834 height 31
click at [869, 21] on icon "Chevron down" at bounding box center [873, 24] width 16 height 12
click at [853, 69] on link "Medium ( 1920 x 1516 )" at bounding box center [830, 67] width 104 height 18
click at [865, 20] on icon "Chevron down" at bounding box center [873, 24] width 16 height 12
click at [850, 51] on link "Small ( 640 x 505 )" at bounding box center [830, 49] width 104 height 18
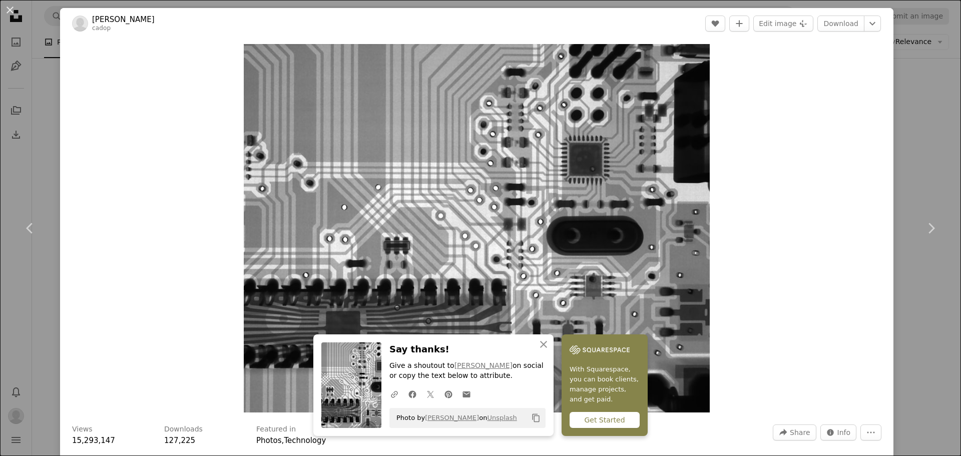
click at [761, 285] on div "Zoom in" at bounding box center [477, 228] width 834 height 379
click at [870, 24] on icon "Choose download size" at bounding box center [873, 24] width 6 height 4
click at [835, 68] on span "( 1920 x 1516 )" at bounding box center [837, 66] width 50 height 8
click at [927, 194] on link "Chevron right" at bounding box center [931, 228] width 60 height 96
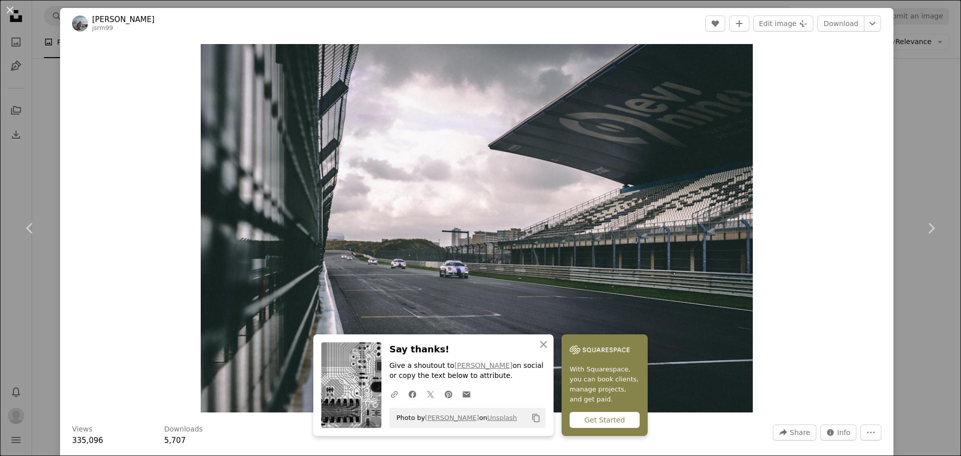
click at [935, 134] on div "An X shape Chevron left Chevron right An X shape Close Say thanks! Give a shout…" at bounding box center [480, 228] width 961 height 456
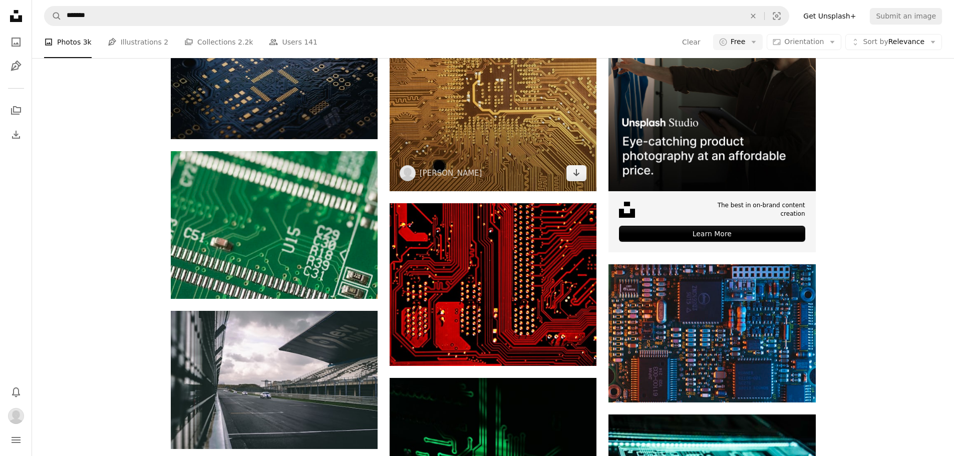
click at [527, 191] on img at bounding box center [493, 87] width 207 height 207
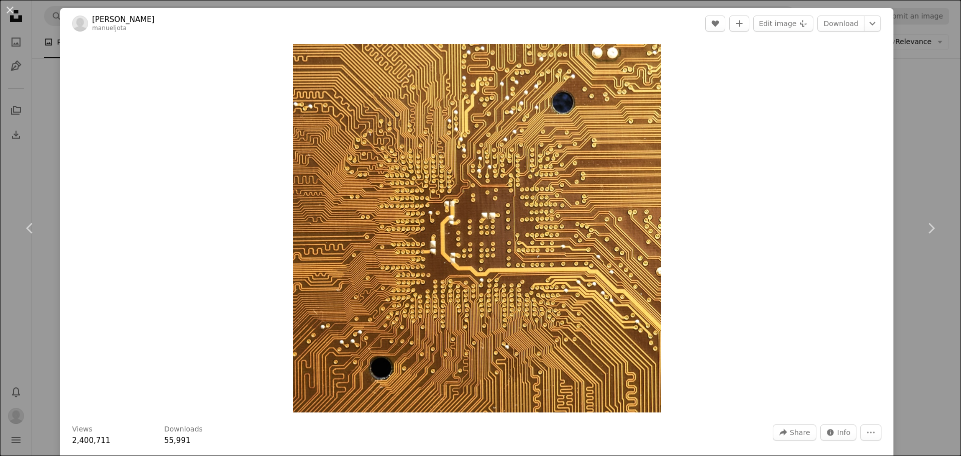
click at [911, 174] on div "An X shape Chevron left Chevron right [PERSON_NAME] manueljota A heart A plus s…" at bounding box center [480, 228] width 961 height 456
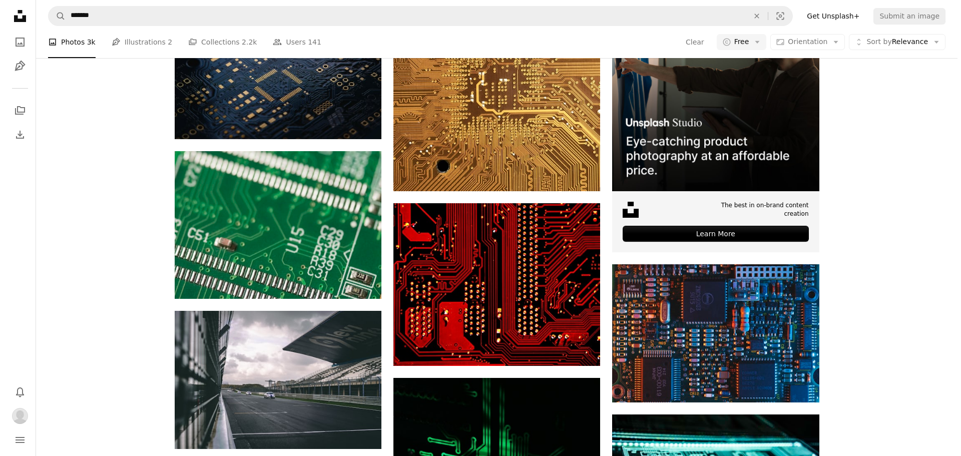
scroll to position [300, 0]
